Goal: Check status: Check status

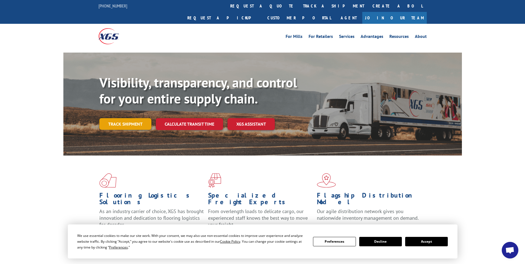
click at [126, 118] on link "Track shipment" at bounding box center [125, 124] width 52 height 12
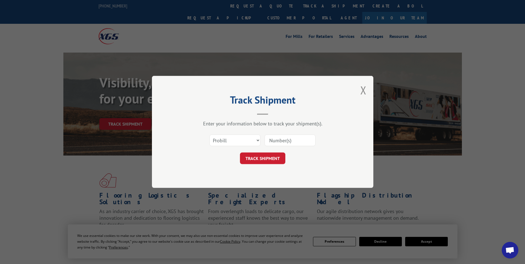
click at [277, 142] on input at bounding box center [289, 141] width 51 height 12
type input "3399159"
click at [266, 161] on button "TRACK SHIPMENT" at bounding box center [262, 159] width 45 height 12
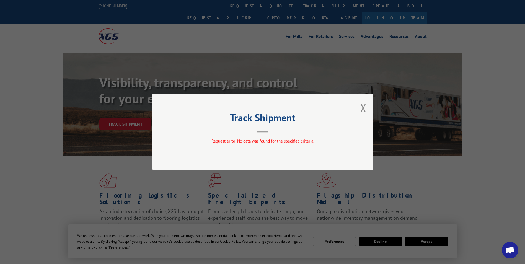
click at [370, 103] on div "Track Shipment Request error: No data was found for the specified criteria." at bounding box center [262, 132] width 221 height 77
click at [363, 107] on button "Close modal" at bounding box center [363, 107] width 6 height 15
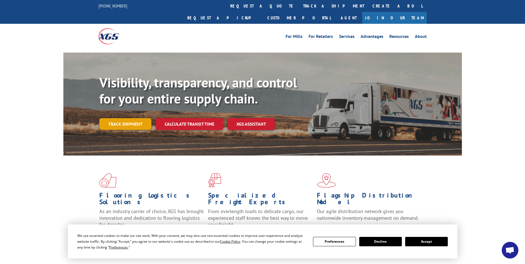
click at [128, 118] on link "Track shipment" at bounding box center [125, 124] width 52 height 12
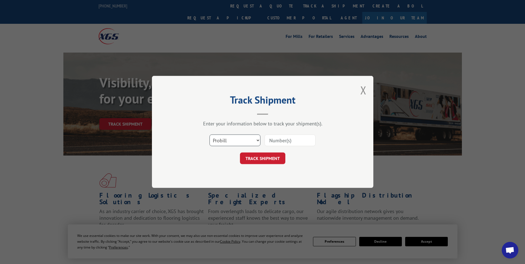
click at [241, 140] on select "Select category... Probill BOL PO" at bounding box center [234, 141] width 51 height 12
select select "bol"
click at [209, 135] on select "Select category... Probill BOL PO" at bounding box center [234, 141] width 51 height 12
click at [272, 137] on input at bounding box center [289, 141] width 51 height 12
type input "3399159"
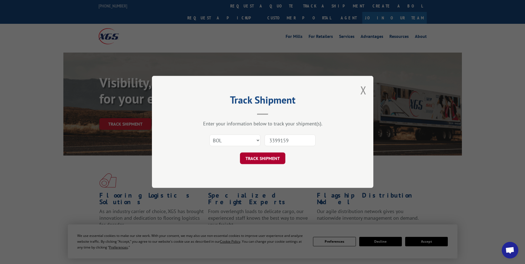
click at [268, 160] on button "TRACK SHIPMENT" at bounding box center [262, 159] width 45 height 12
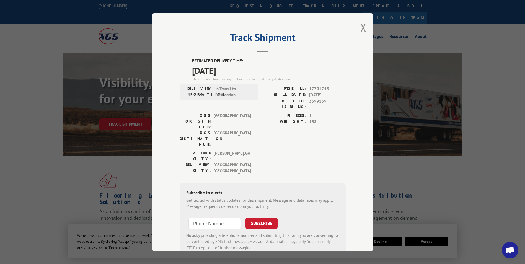
click at [289, 87] on label "PROBILL:" at bounding box center [285, 88] width 44 height 6
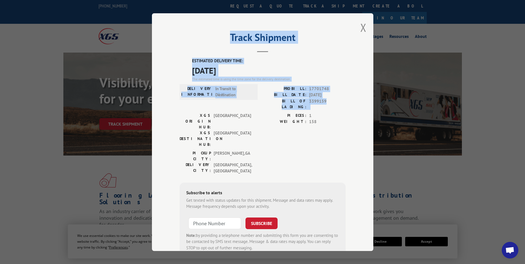
drag, startPoint x: 326, startPoint y: 100, endPoint x: 186, endPoint y: 52, distance: 148.6
click at [186, 52] on div "Track Shipment ESTIMATED DELIVERY TIME: [DATE] The estimated time is using the …" at bounding box center [262, 132] width 221 height 238
copy div "Track Shipment ESTIMATED DELIVERY TIME: [DATE] The estimated time is using the …"
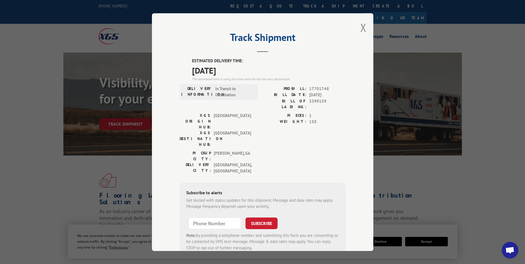
click at [309, 112] on span "1" at bounding box center [327, 115] width 37 height 6
drag, startPoint x: 323, startPoint y: 102, endPoint x: 307, endPoint y: 102, distance: 15.8
click at [309, 102] on span "3399159" at bounding box center [327, 104] width 37 height 12
copy span "3399159"
